Goal: Information Seeking & Learning: Learn about a topic

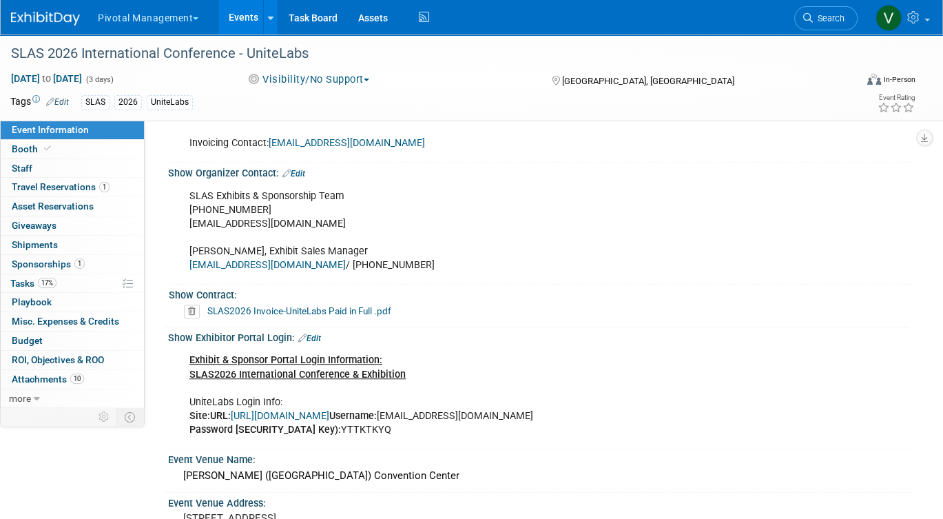
click at [243, 32] on link "Events" at bounding box center [243, 17] width 50 height 34
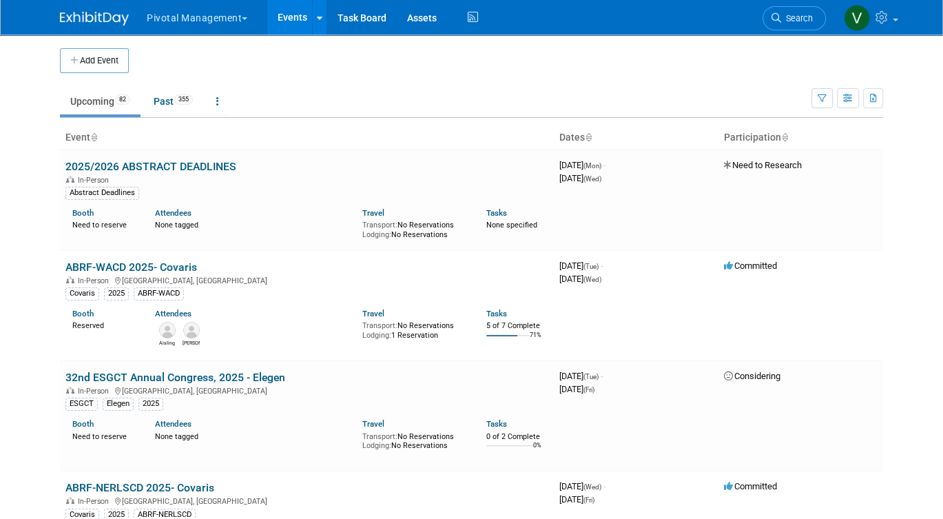
scroll to position [2192, 0]
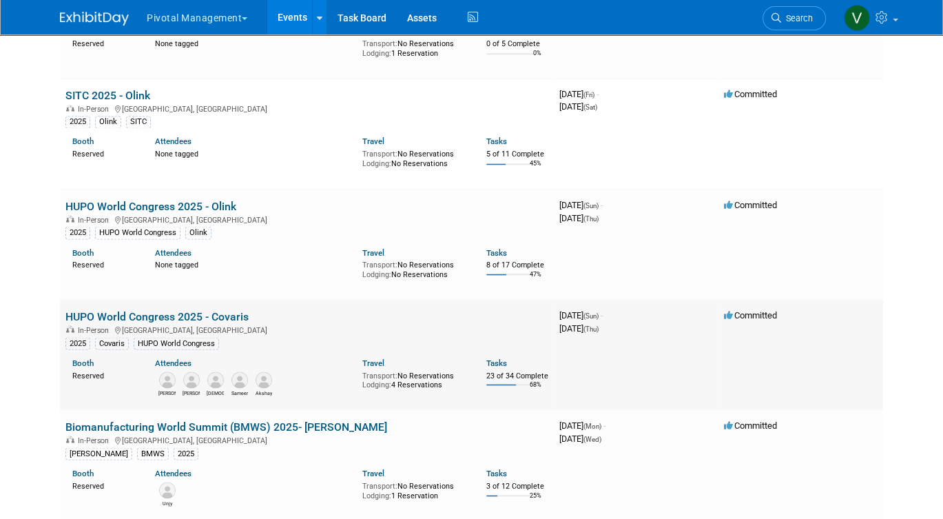
click at [168, 377] on td "HUPO World Congress 2025 - Covaris In-Person [GEOGRAPHIC_DATA], [GEOGRAPHIC_DAT…" at bounding box center [307, 354] width 494 height 110
click at [165, 322] on link "HUPO World Congress 2025 - Covaris" at bounding box center [156, 315] width 183 height 13
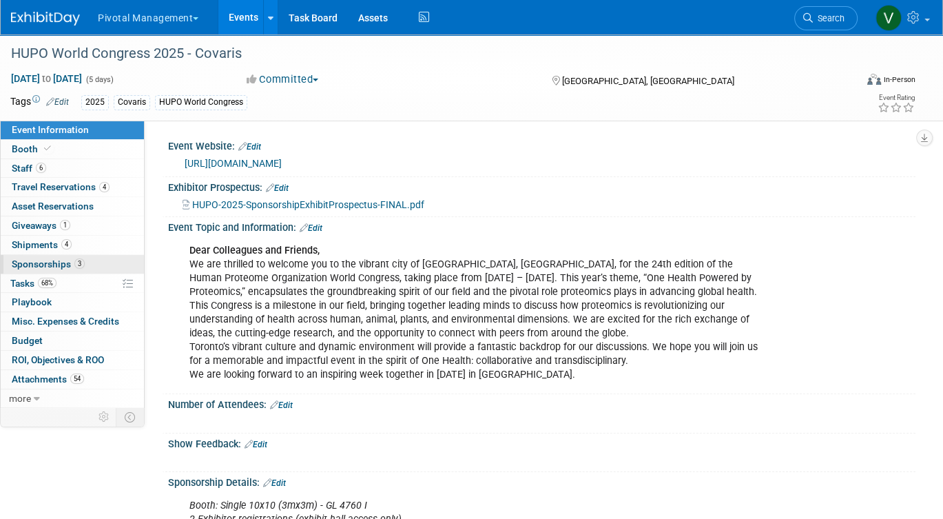
click at [77, 262] on span "3" at bounding box center [79, 263] width 10 height 10
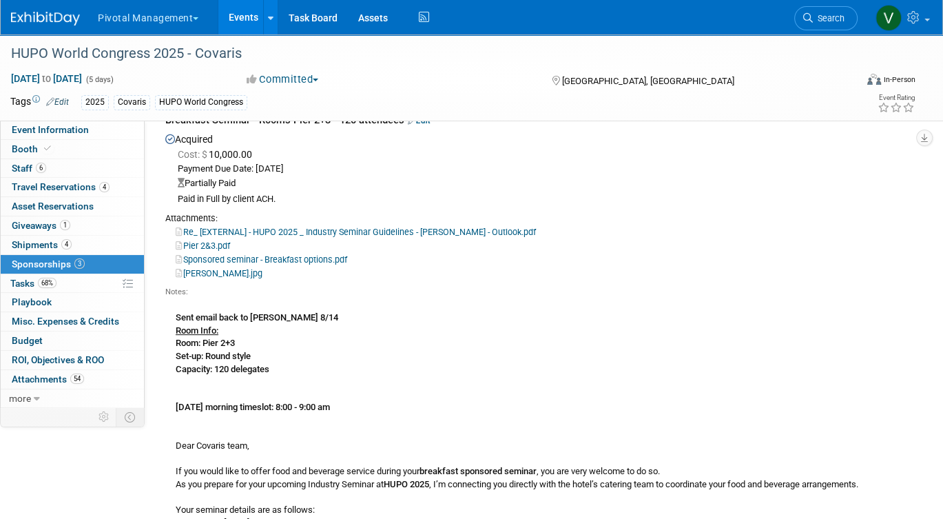
scroll to position [360, 0]
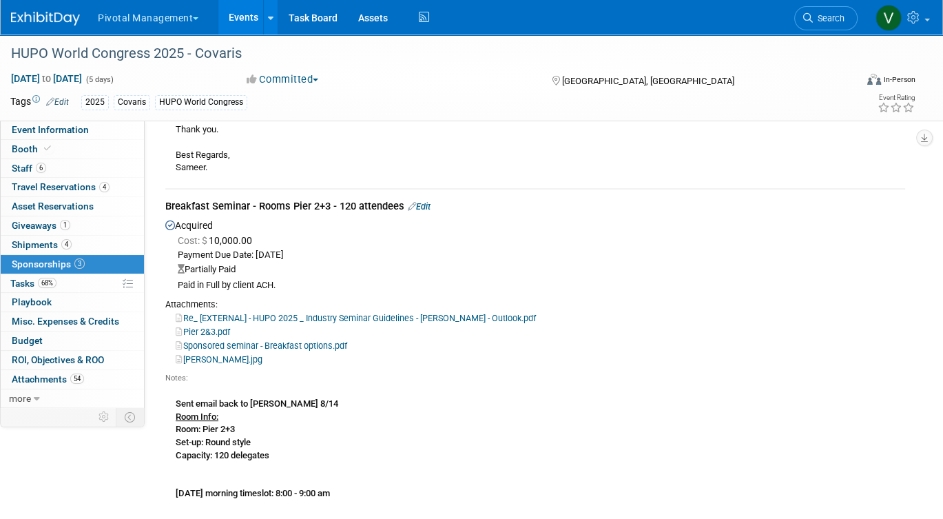
click at [427, 205] on link "Edit" at bounding box center [419, 206] width 23 height 10
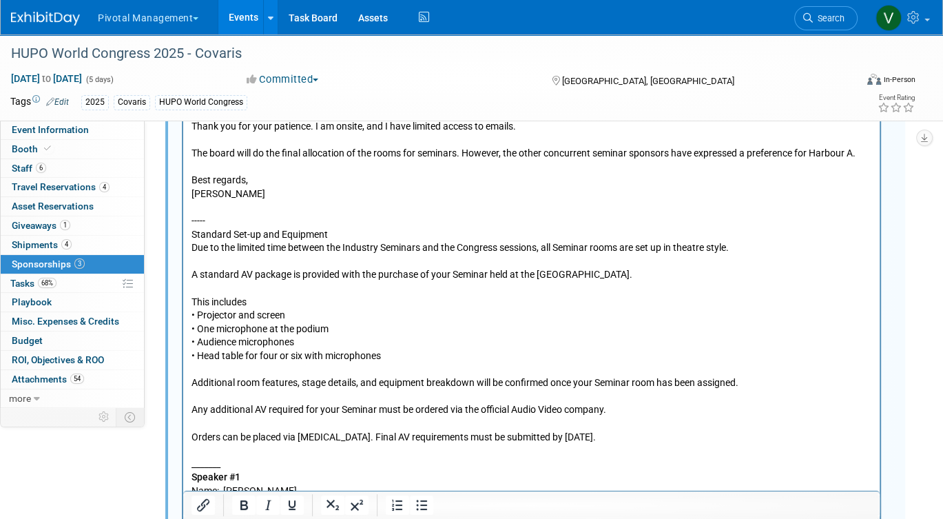
scroll to position [1748, 0]
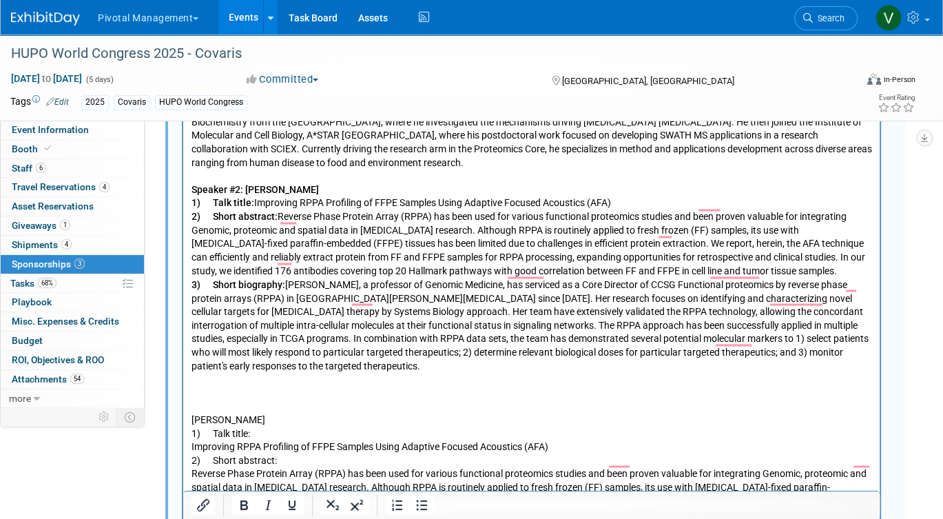
scroll to position [2085, 0]
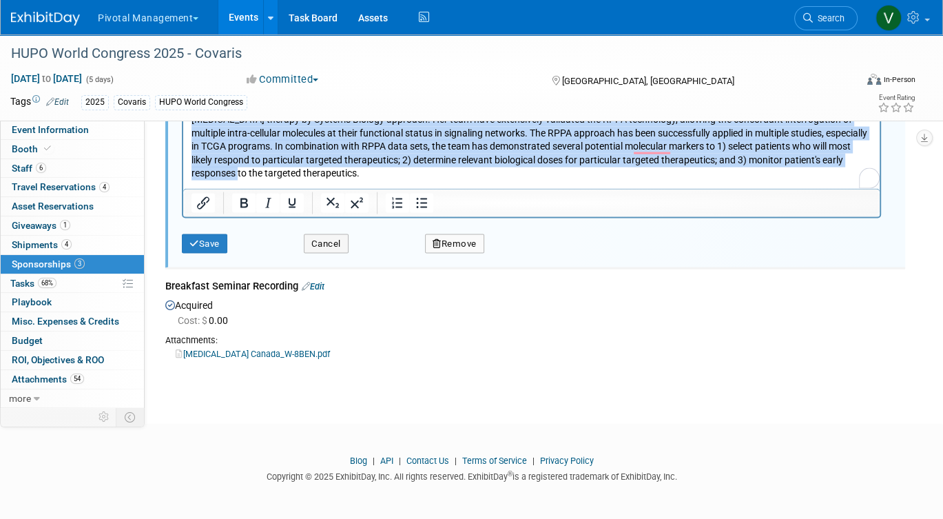
drag, startPoint x: 264, startPoint y: -79, endPoint x: 253, endPoint y: 528, distance: 607.8
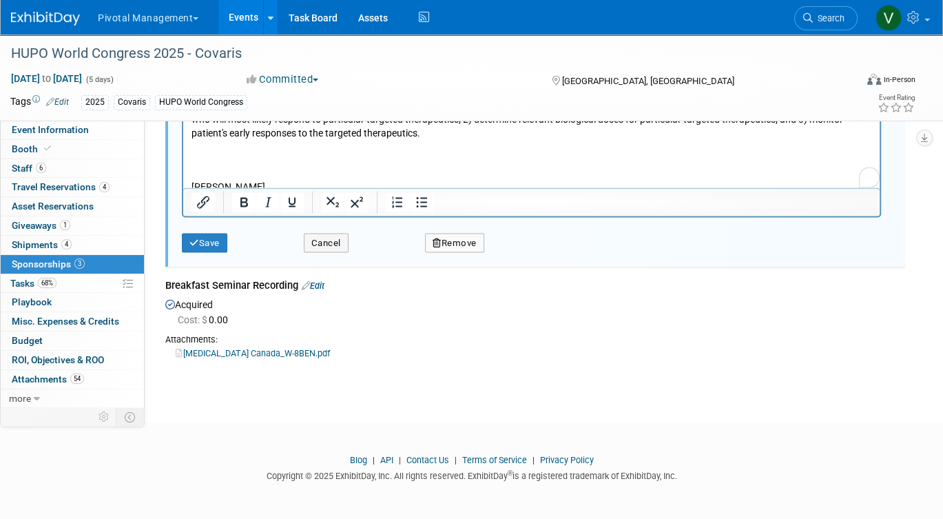
scroll to position [2322, 0]
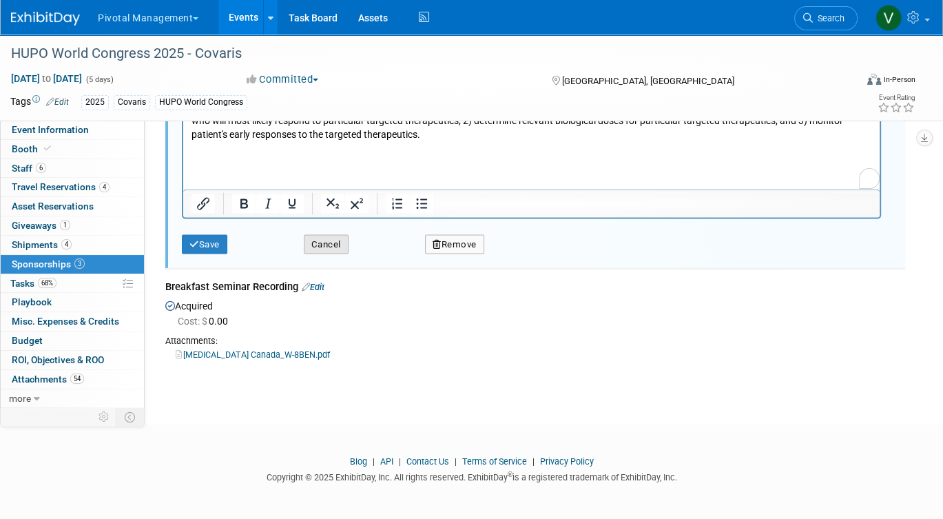
click at [340, 245] on button "Cancel" at bounding box center [326, 243] width 45 height 19
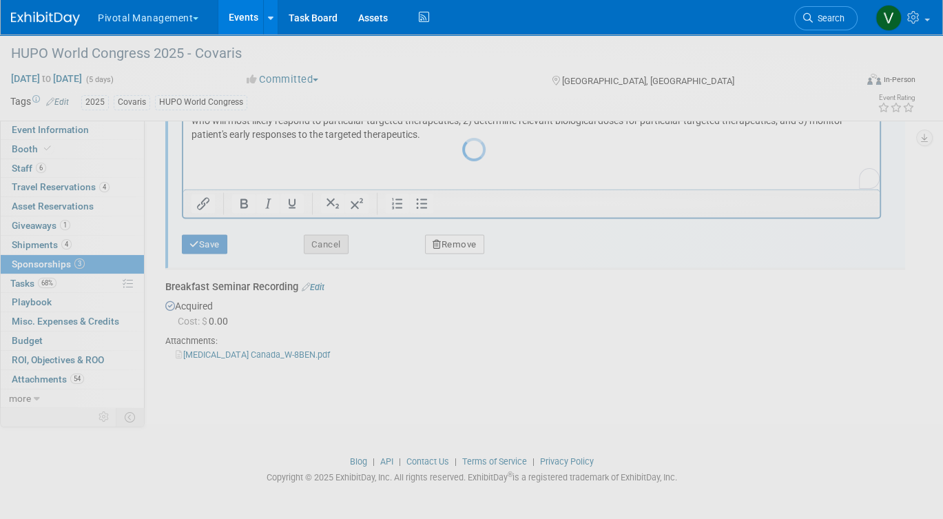
scroll to position [1844, 0]
